Goal: Check status: Check status

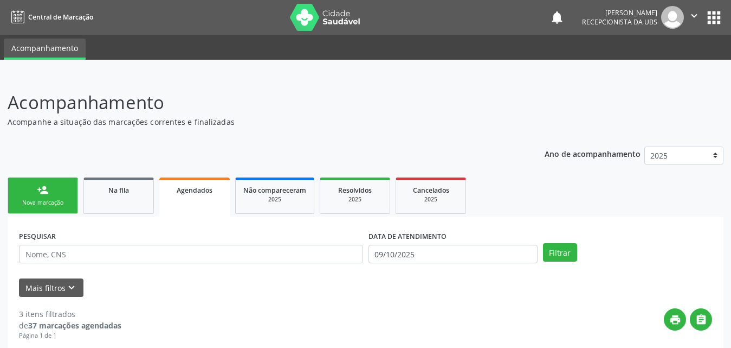
scroll to position [139, 0]
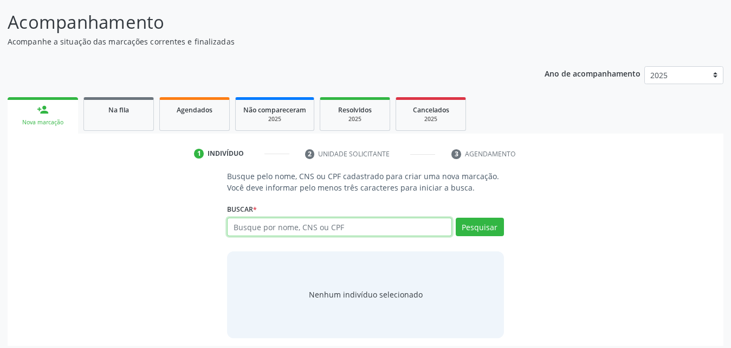
scroll to position [86, 0]
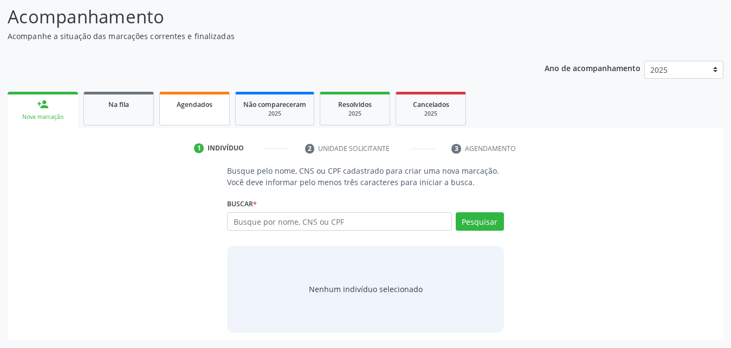
click at [193, 119] on link "Agendados" at bounding box center [194, 109] width 70 height 34
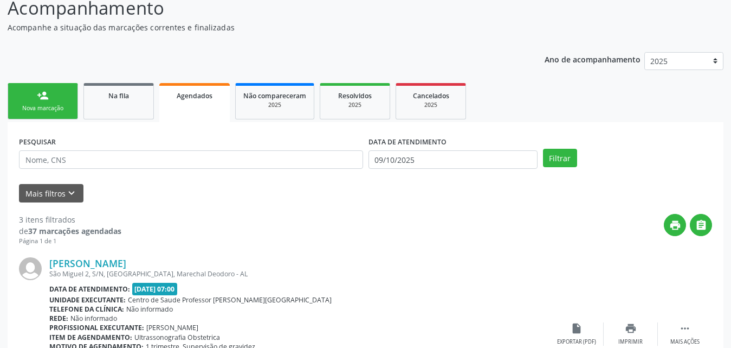
scroll to position [140, 0]
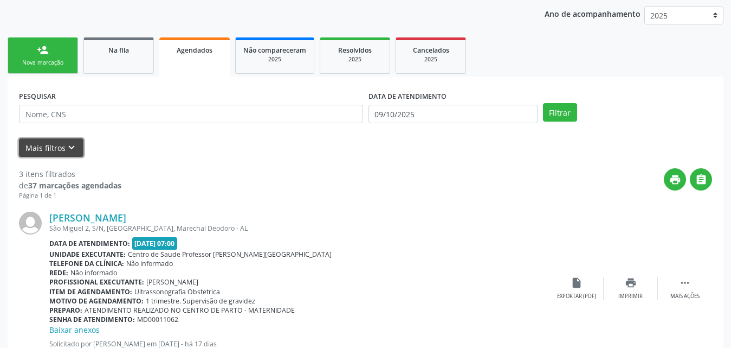
click at [68, 149] on icon "keyboard_arrow_down" at bounding box center [72, 148] width 12 height 12
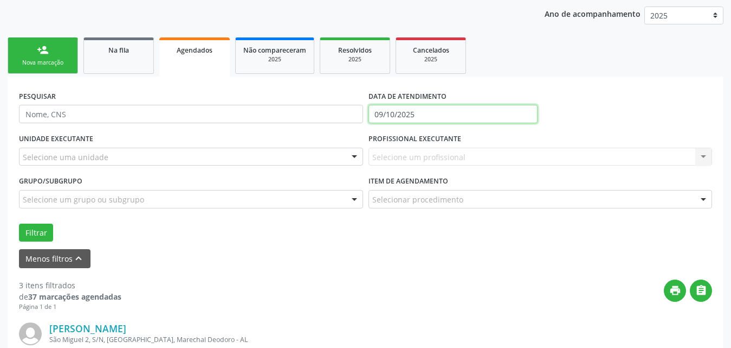
click at [426, 111] on input "09/10/2025" at bounding box center [453, 114] width 169 height 18
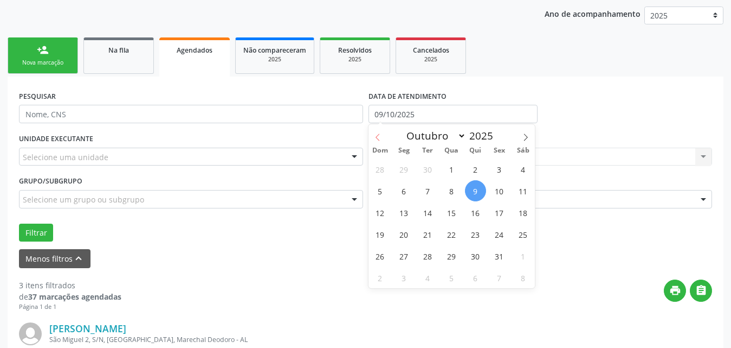
click at [378, 136] on icon at bounding box center [378, 137] width 8 height 8
select select "7"
click at [496, 171] on span "1" at bounding box center [499, 168] width 21 height 21
type input "01/08/2025"
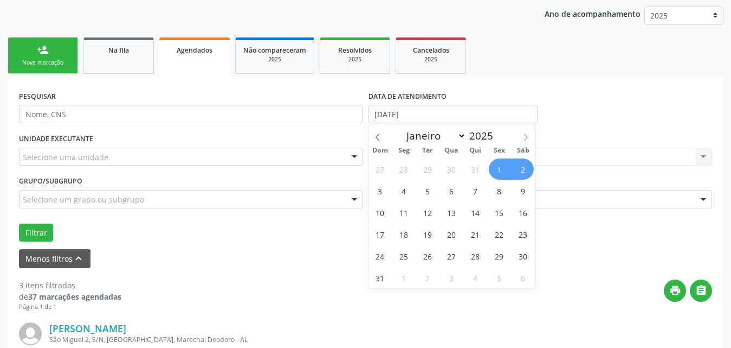
click at [524, 137] on icon at bounding box center [526, 137] width 8 height 8
select select "8"
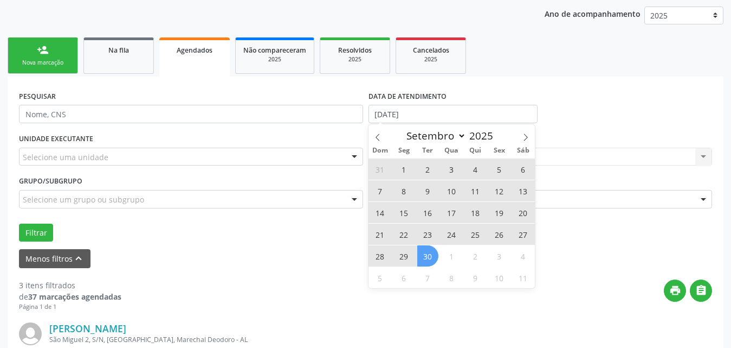
click at [429, 259] on span "30" at bounding box center [427, 255] width 21 height 21
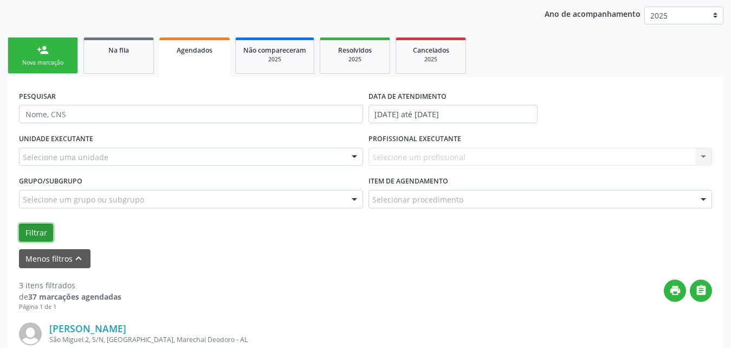
click at [38, 235] on button "Filtrar" at bounding box center [36, 232] width 34 height 18
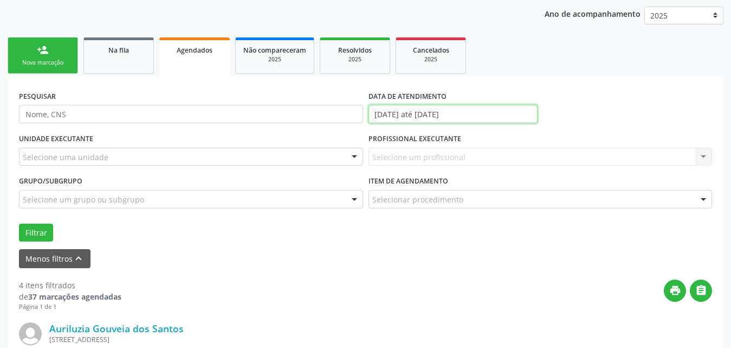
click at [496, 113] on input "01/08/2025 até 30/09/2025" at bounding box center [453, 114] width 169 height 18
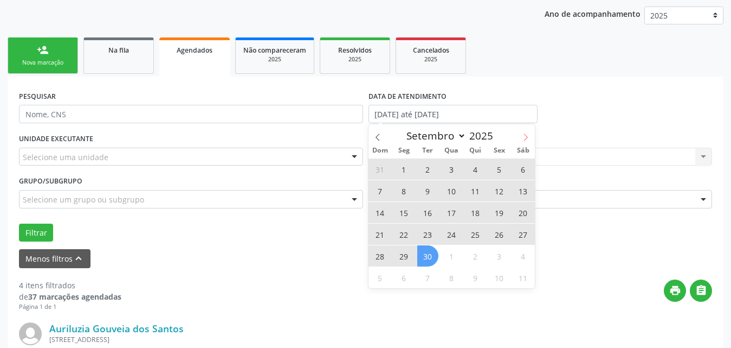
click at [524, 138] on icon at bounding box center [526, 137] width 8 height 8
select select "9"
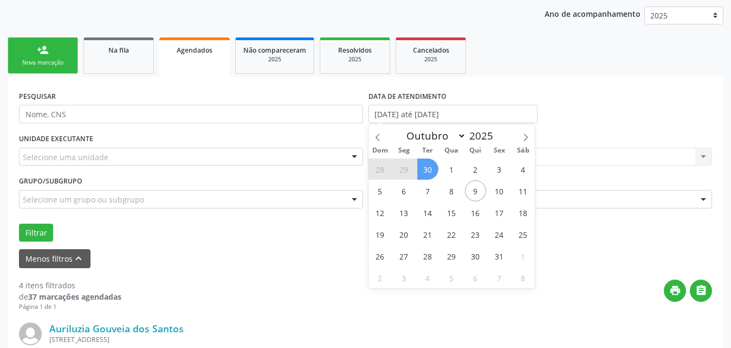
click at [428, 171] on span "30" at bounding box center [427, 168] width 21 height 21
type input "30/09/2025"
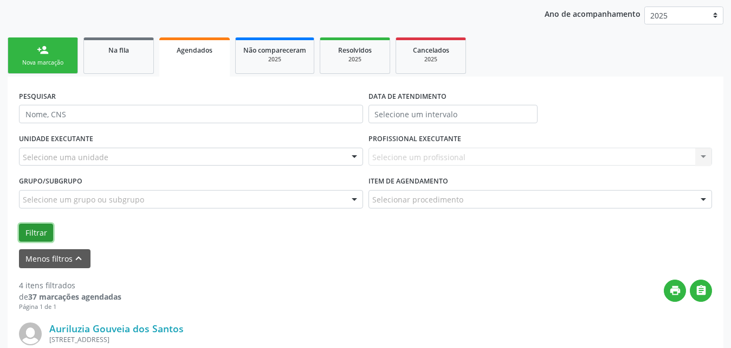
click at [36, 232] on button "Filtrar" at bounding box center [36, 232] width 34 height 18
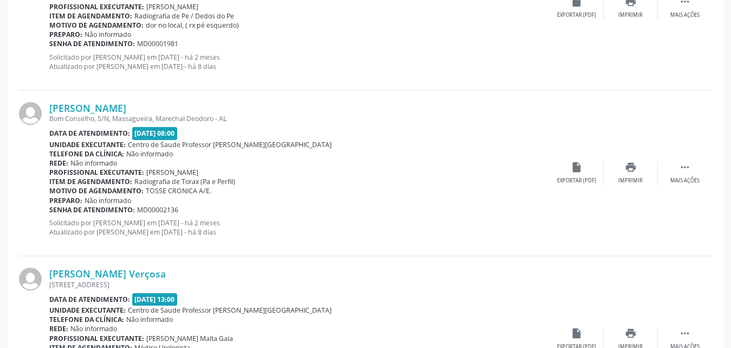
scroll to position [2650, 0]
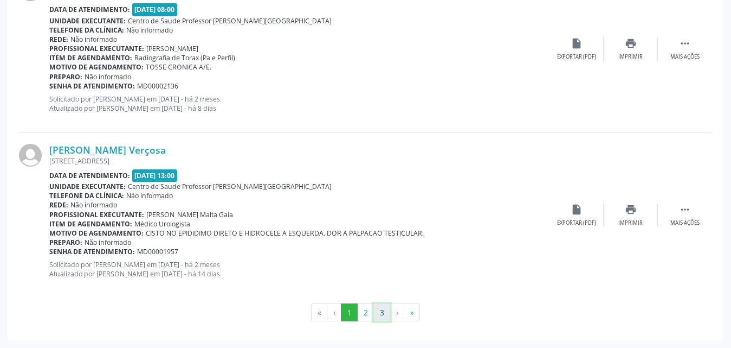
click at [382, 317] on button "3" at bounding box center [382, 312] width 17 height 18
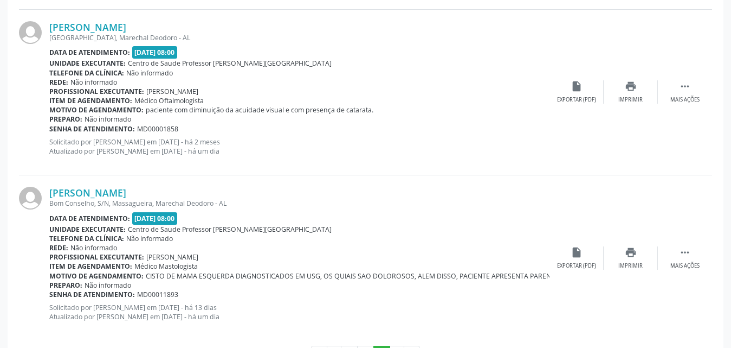
scroll to position [1348, 0]
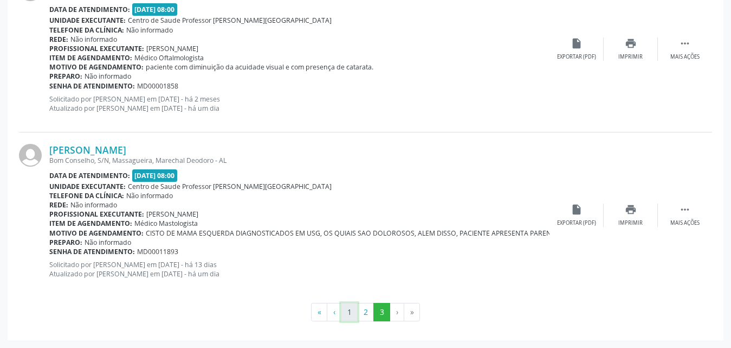
click at [347, 311] on button "1" at bounding box center [349, 312] width 17 height 18
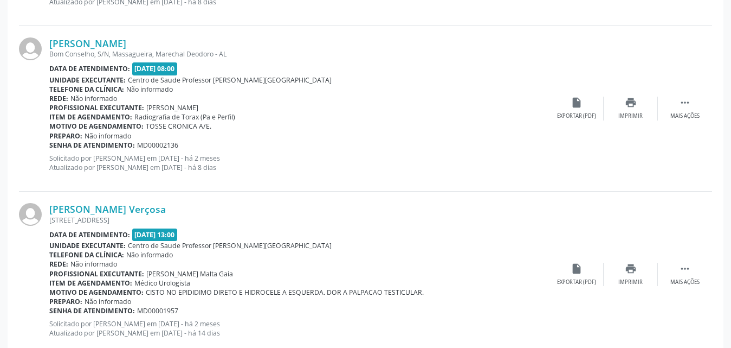
scroll to position [2650, 0]
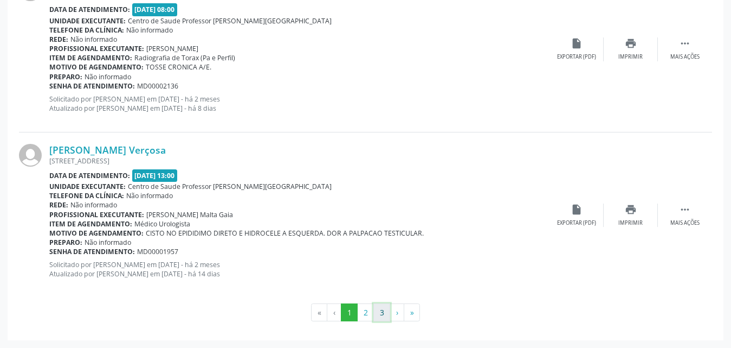
click at [381, 315] on button "3" at bounding box center [382, 312] width 17 height 18
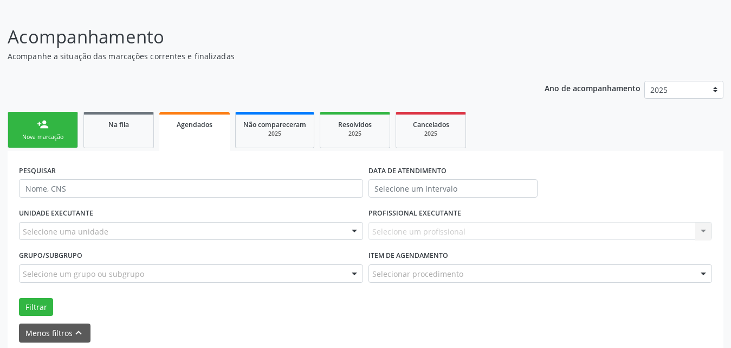
scroll to position [0, 0]
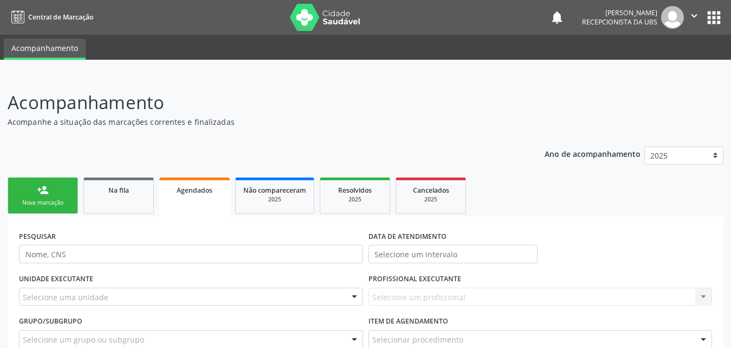
click at [697, 15] on icon "" at bounding box center [695, 16] width 12 height 12
click at [651, 70] on link "Sair" at bounding box center [666, 66] width 75 height 15
